Goal: Navigation & Orientation: Find specific page/section

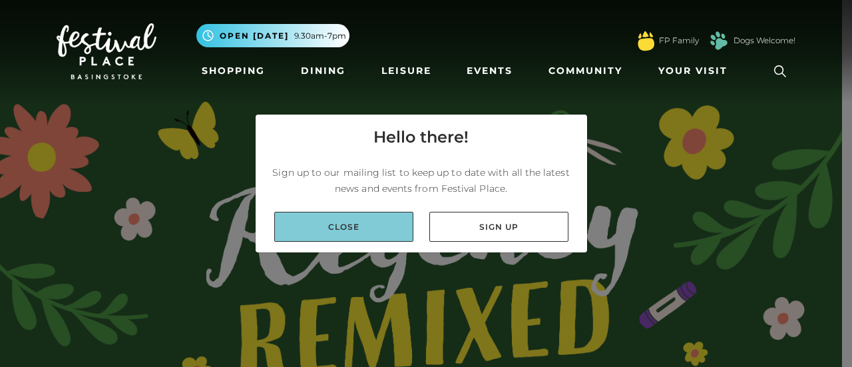
click at [365, 233] on link "Close" at bounding box center [343, 227] width 139 height 30
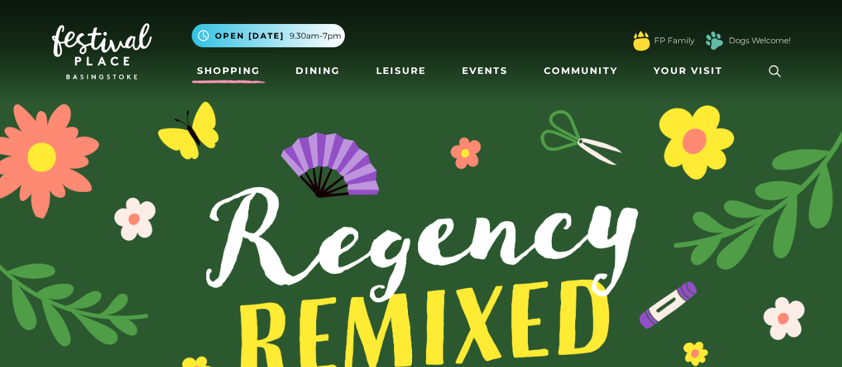
click at [246, 71] on link "Shopping" at bounding box center [229, 71] width 74 height 25
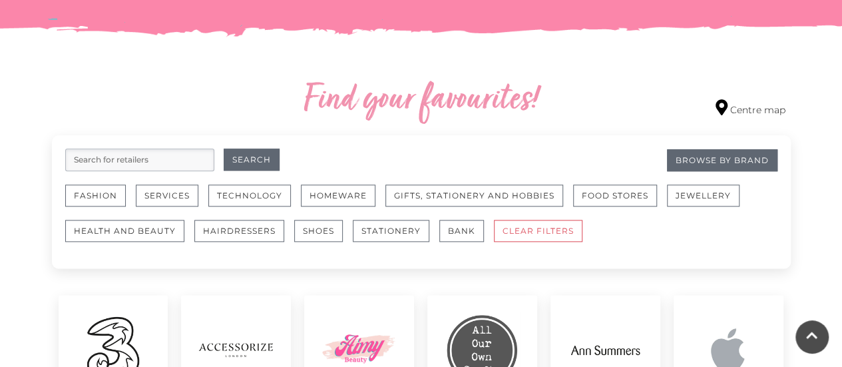
scroll to position [719, 0]
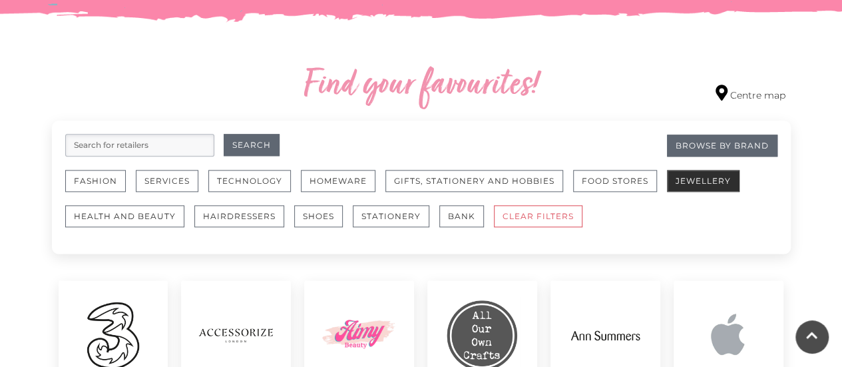
click at [696, 171] on button "Jewellery" at bounding box center [703, 181] width 73 height 22
